Goal: Information Seeking & Learning: Learn about a topic

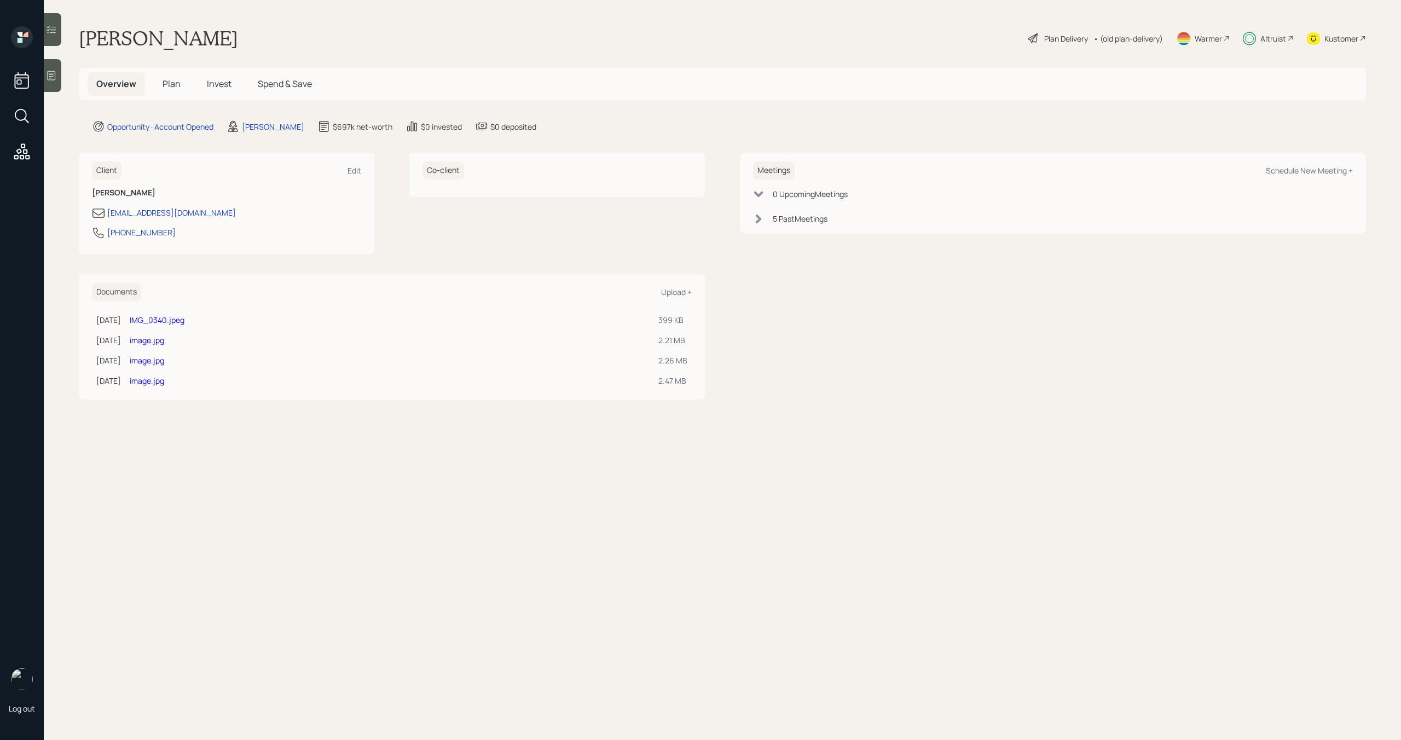
click at [222, 82] on span "Invest" at bounding box center [219, 84] width 25 height 12
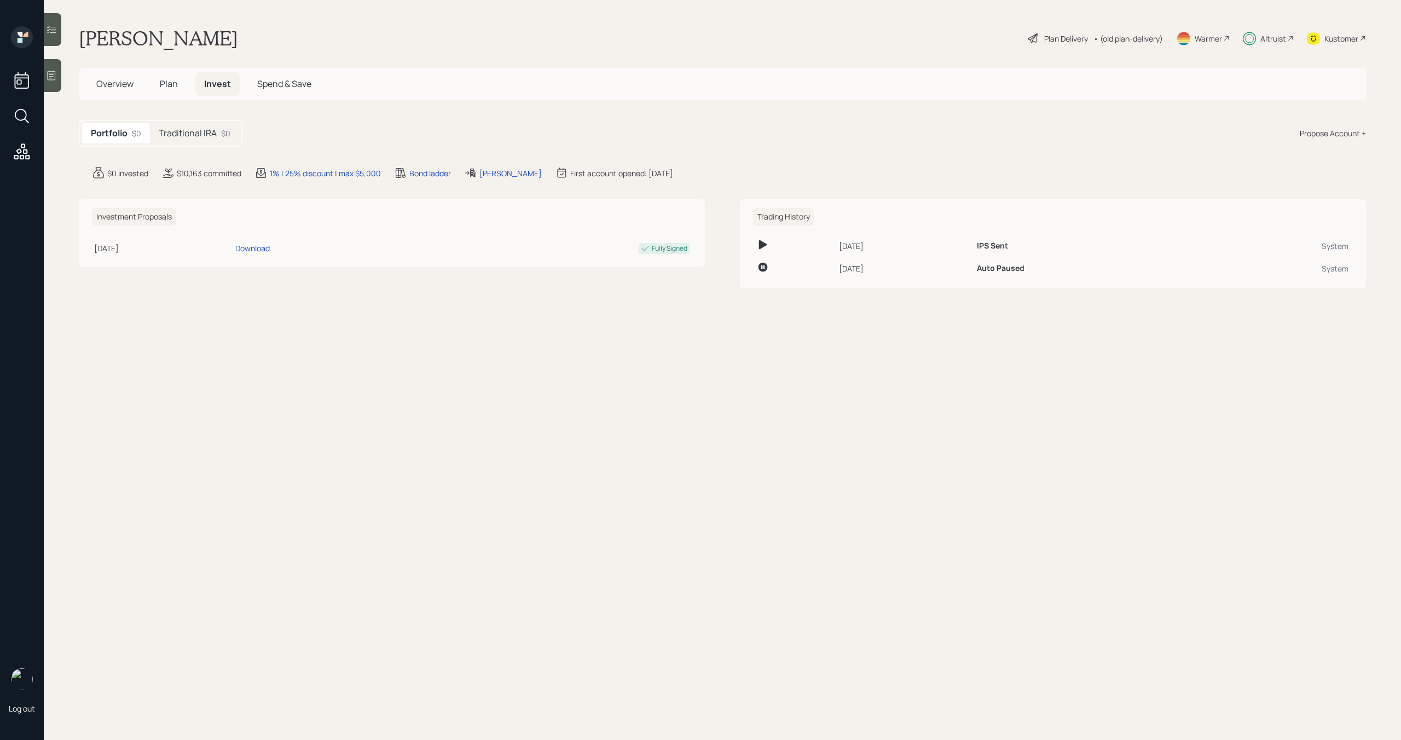
click at [207, 135] on h5 "Traditional IRA" at bounding box center [188, 133] width 58 height 10
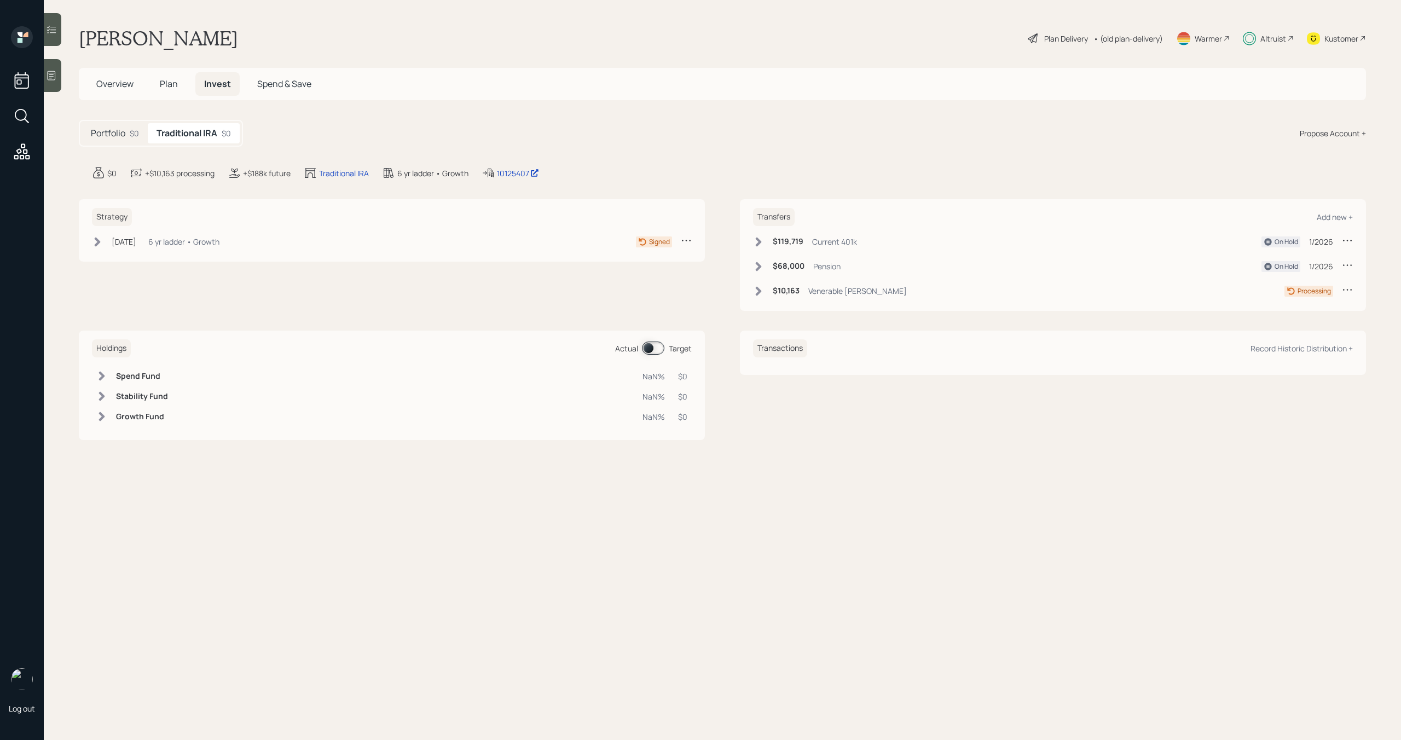
click at [756, 293] on icon at bounding box center [759, 290] width 6 height 9
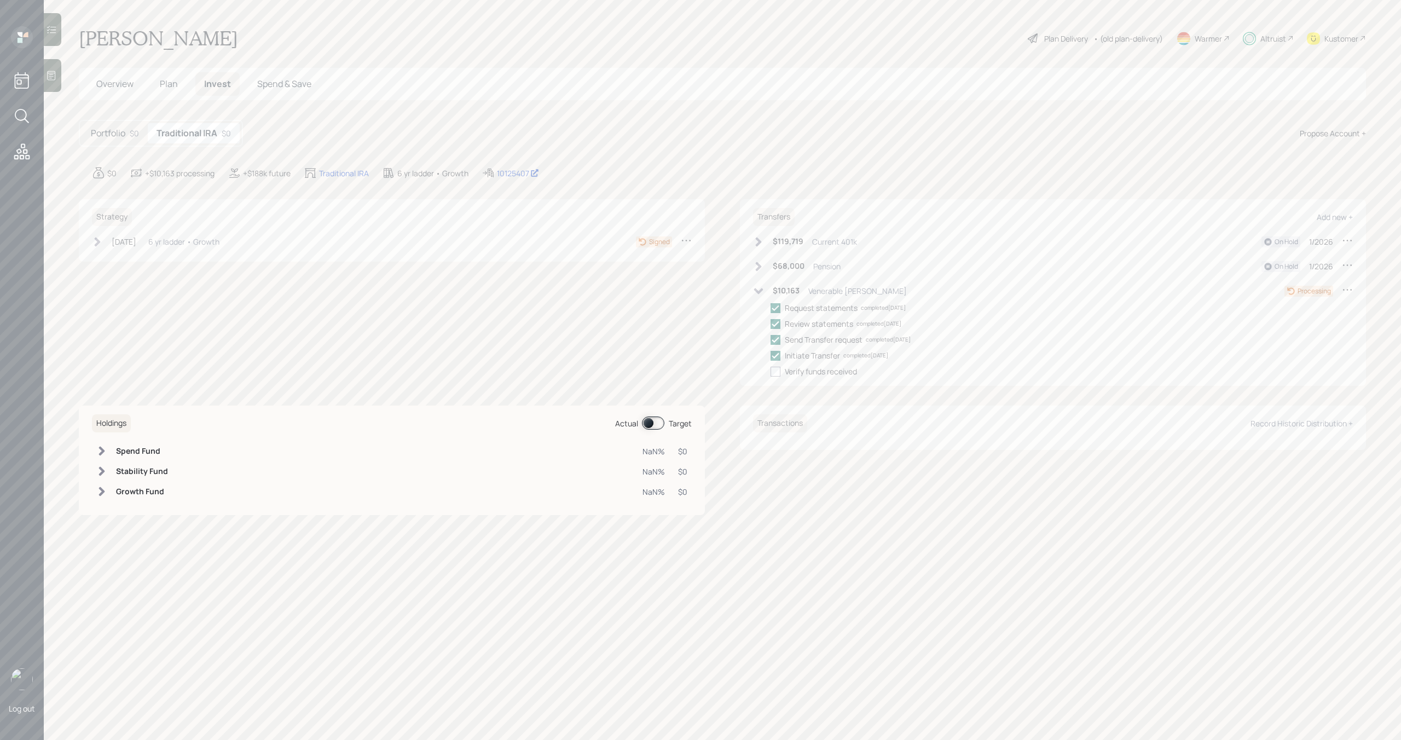
click at [757, 293] on icon at bounding box center [758, 291] width 11 height 11
